Goal: Information Seeking & Learning: Learn about a topic

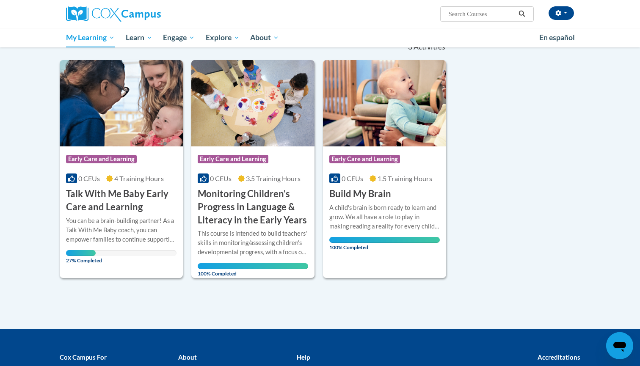
scroll to position [94, 0]
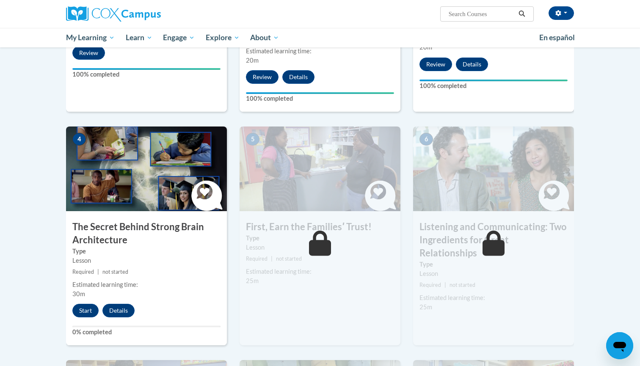
scroll to position [329, 0]
click at [84, 309] on button "Start" at bounding box center [85, 311] width 26 height 14
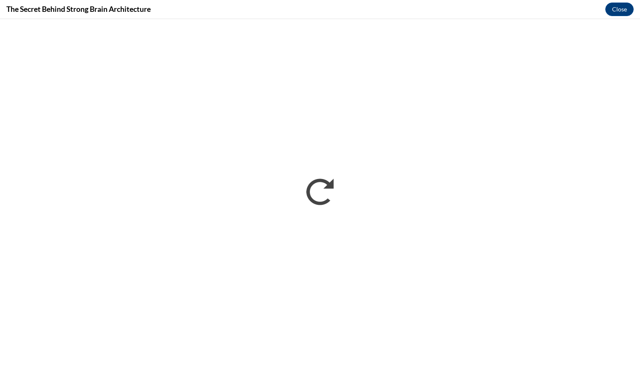
scroll to position [0, 0]
